Goal: Task Accomplishment & Management: Complete application form

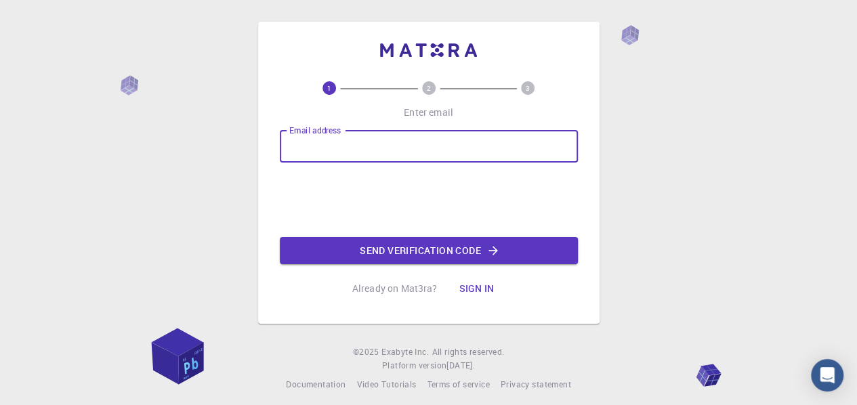
click at [496, 144] on input "Email address" at bounding box center [429, 146] width 298 height 33
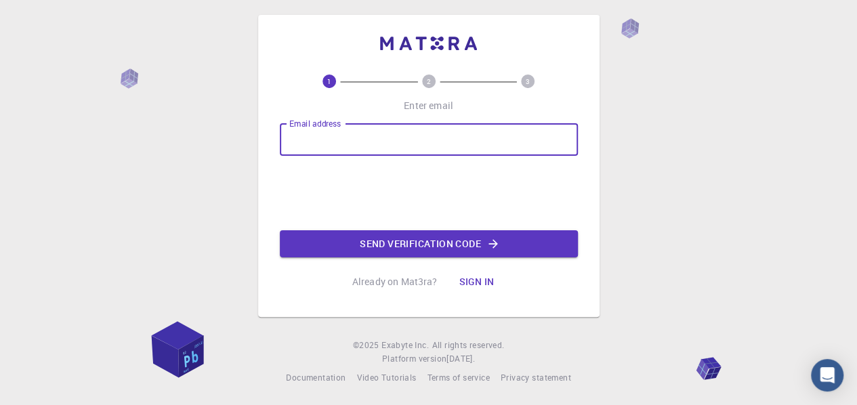
scroll to position [9, 0]
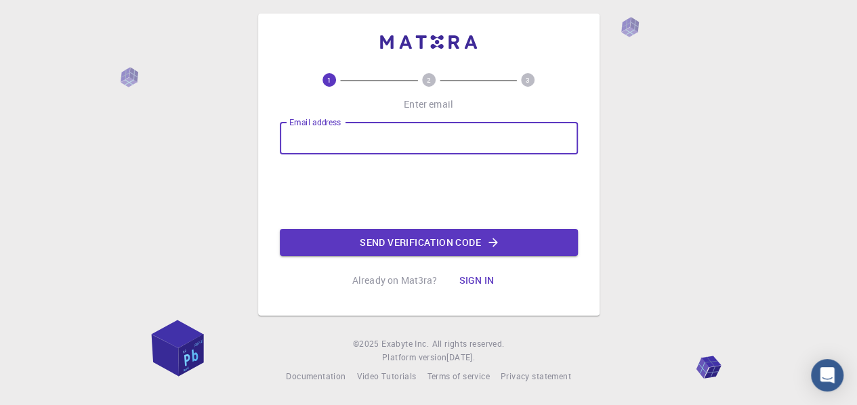
click at [480, 278] on button "Sign in" at bounding box center [476, 280] width 57 height 27
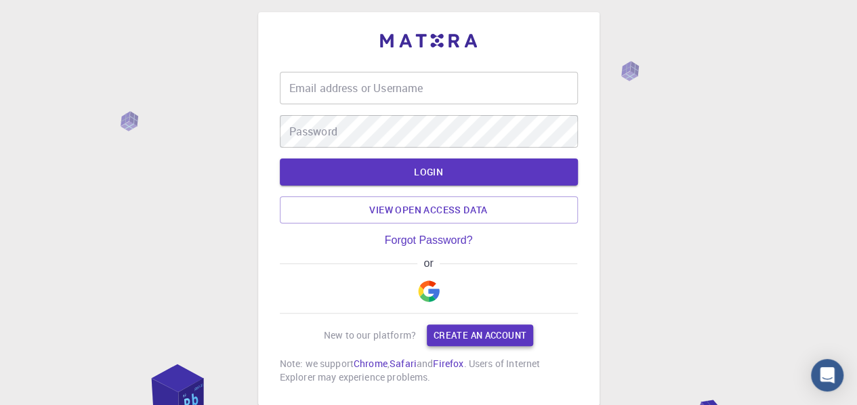
click at [471, 333] on link "Create an account" at bounding box center [480, 335] width 106 height 22
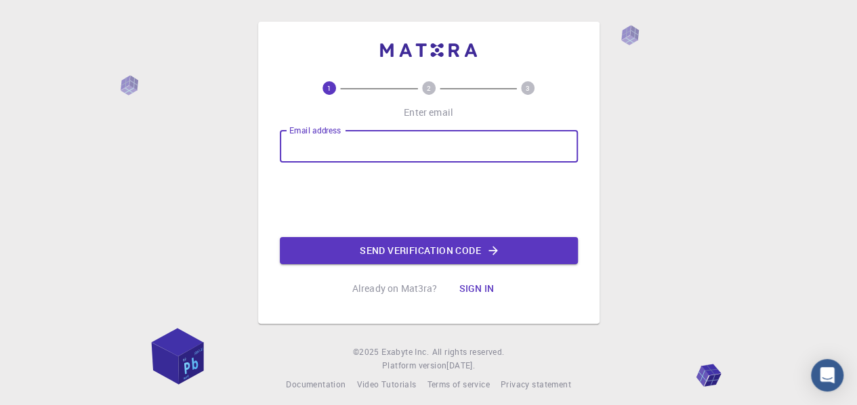
click at [375, 153] on input "Email address" at bounding box center [429, 146] width 298 height 33
type input "[EMAIL_ADDRESS][DOMAIN_NAME]"
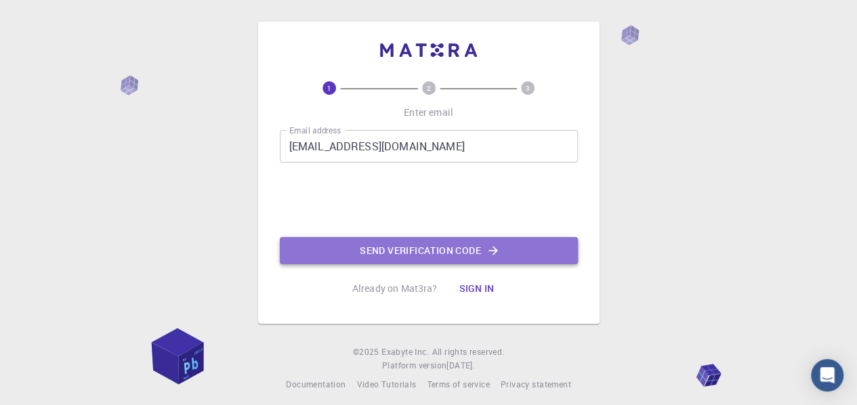
click at [393, 255] on button "Send verification code" at bounding box center [429, 250] width 298 height 27
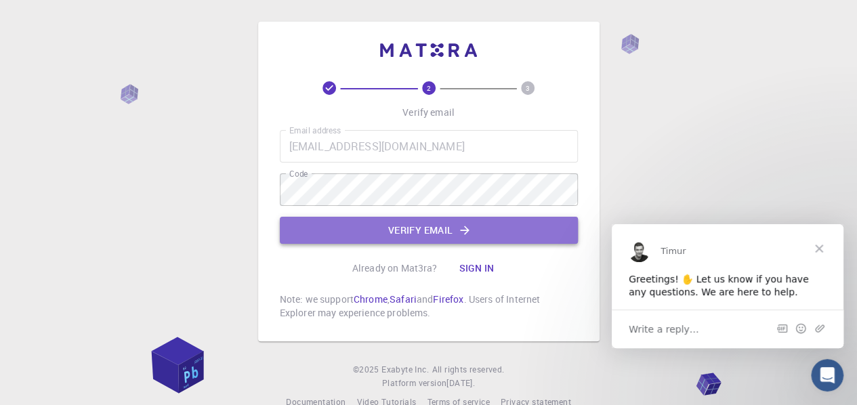
click at [440, 227] on button "Verify email" at bounding box center [429, 230] width 298 height 27
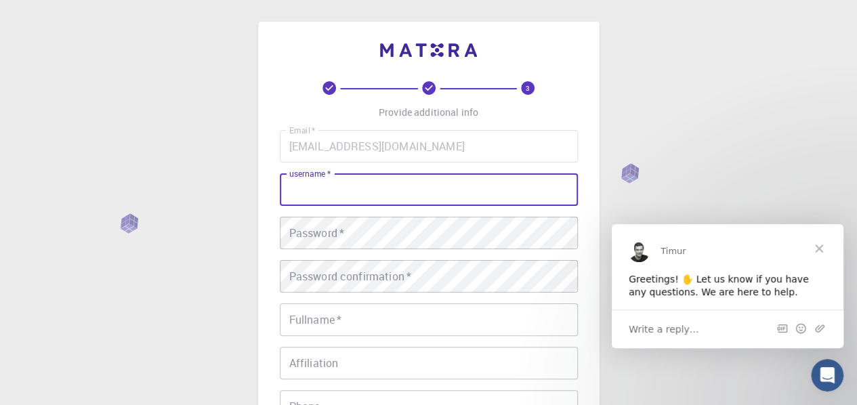
click at [341, 190] on input "username   *" at bounding box center [429, 189] width 298 height 33
type input "srinu"
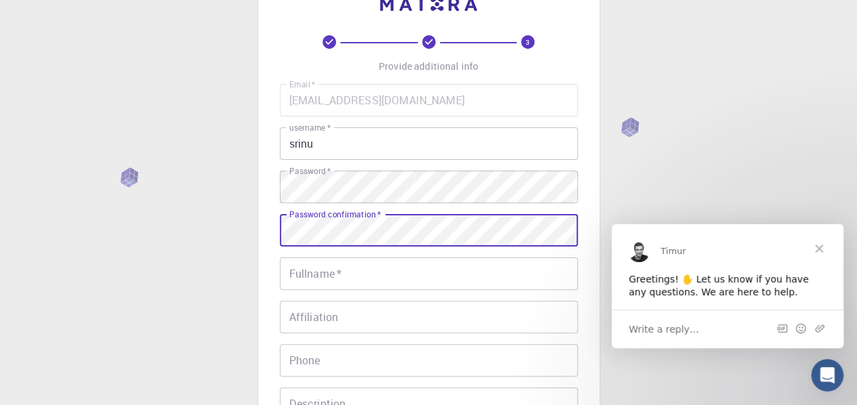
scroll to position [51, 0]
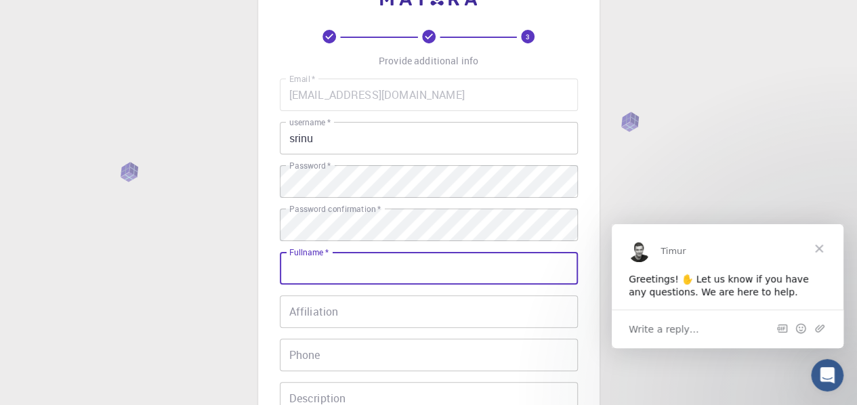
click at [351, 269] on input "Fullname   *" at bounding box center [429, 268] width 298 height 33
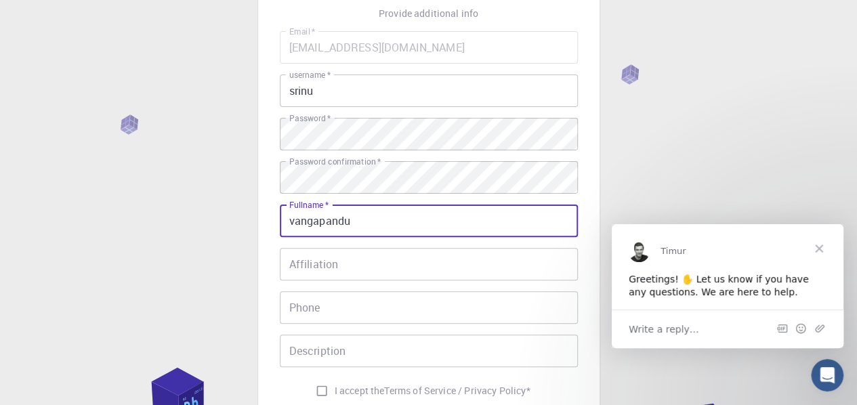
scroll to position [230, 0]
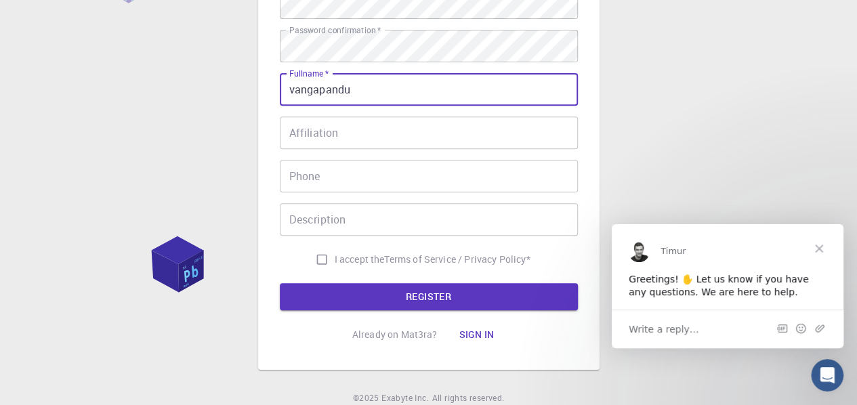
type input "vangapandu"
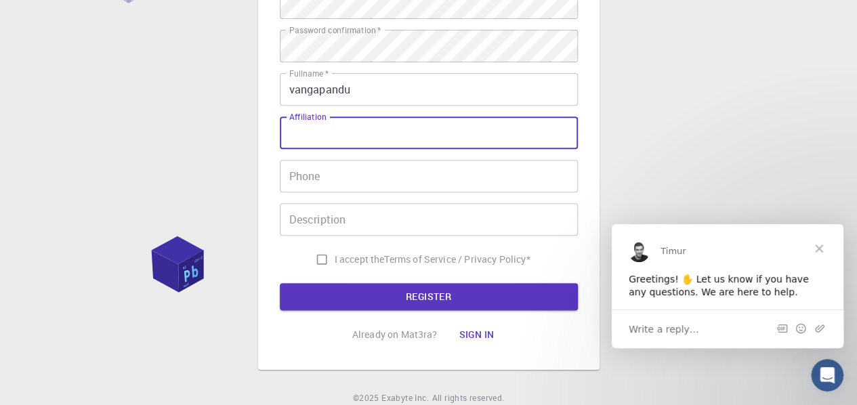
click at [325, 140] on input "Affiliation" at bounding box center [429, 133] width 298 height 33
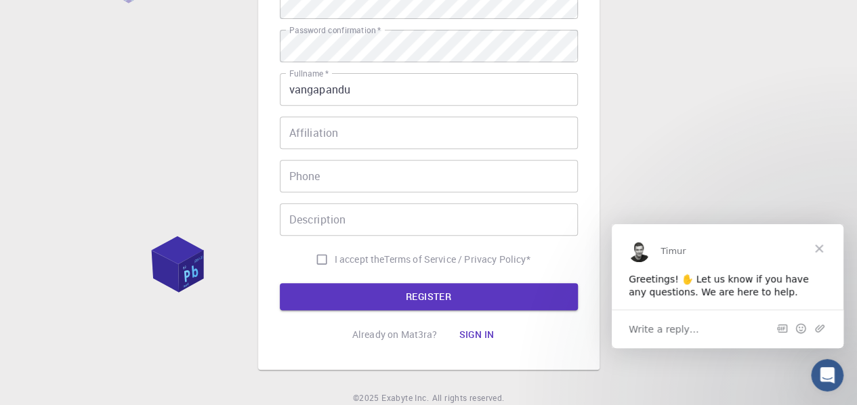
click at [335, 257] on span "I accept the" at bounding box center [360, 260] width 50 height 14
click at [334, 257] on input "I accept the Terms of Service / Privacy Policy *" at bounding box center [322, 260] width 26 height 26
checkbox input "true"
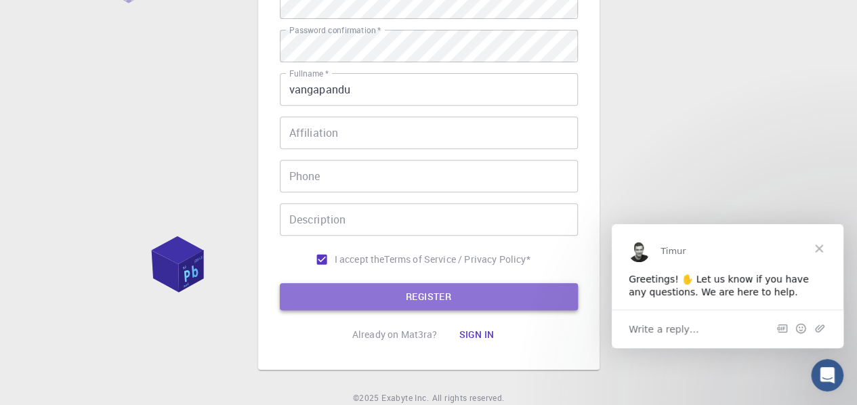
click at [382, 297] on button "REGISTER" at bounding box center [429, 296] width 298 height 27
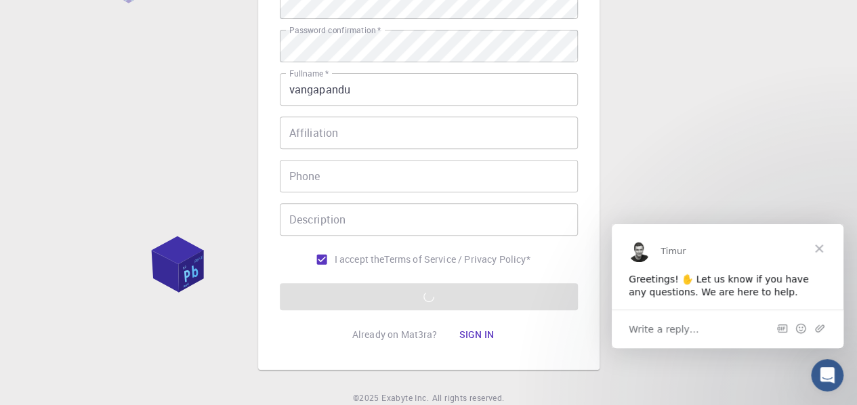
click at [818, 248] on span "Close" at bounding box center [819, 248] width 49 height 49
